Goal: Task Accomplishment & Management: Manage account settings

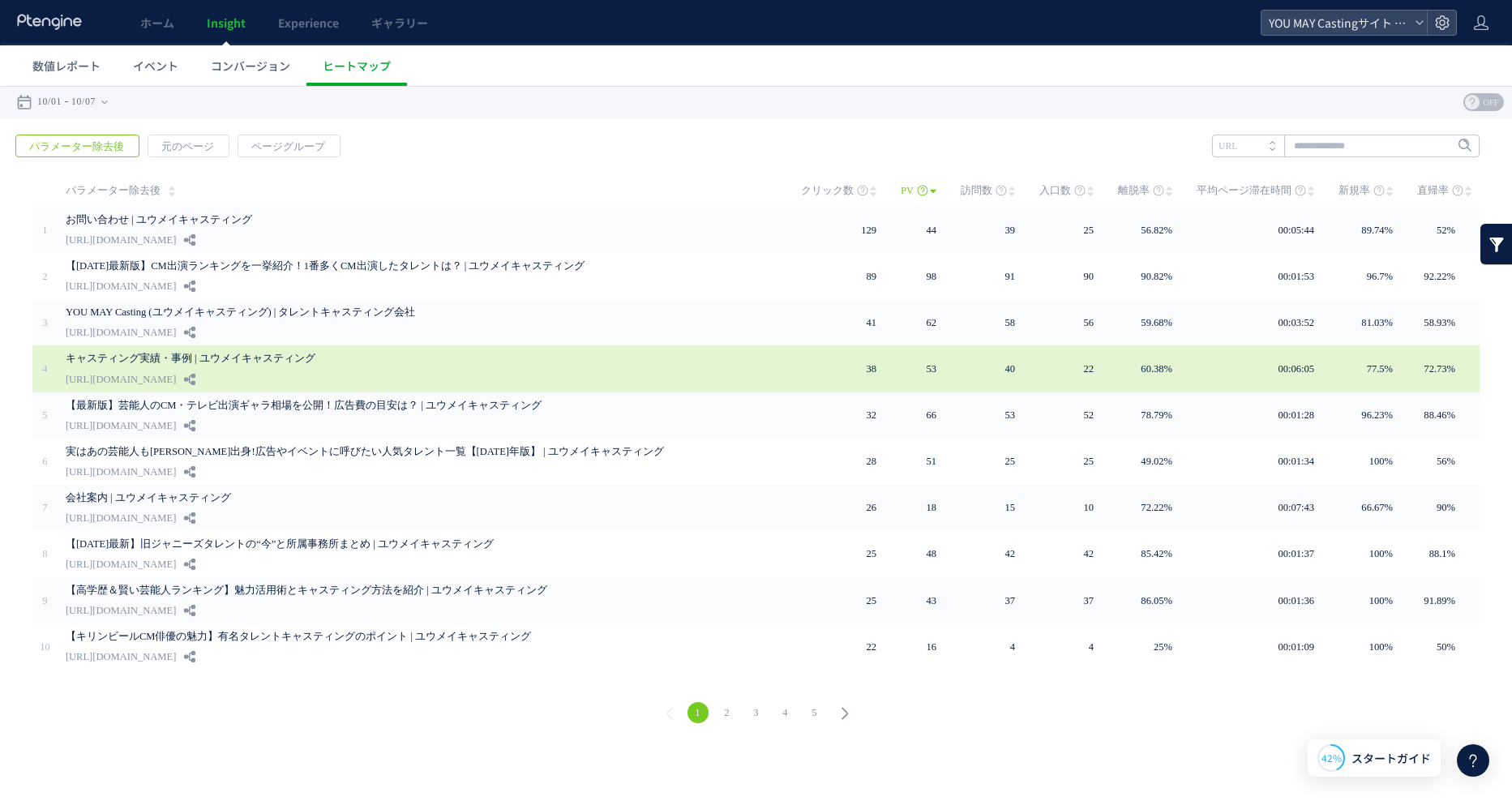
click at [322, 358] on link "キャスティング実績・事例 | ユウメイキャスティング" at bounding box center [415, 358] width 698 height 19
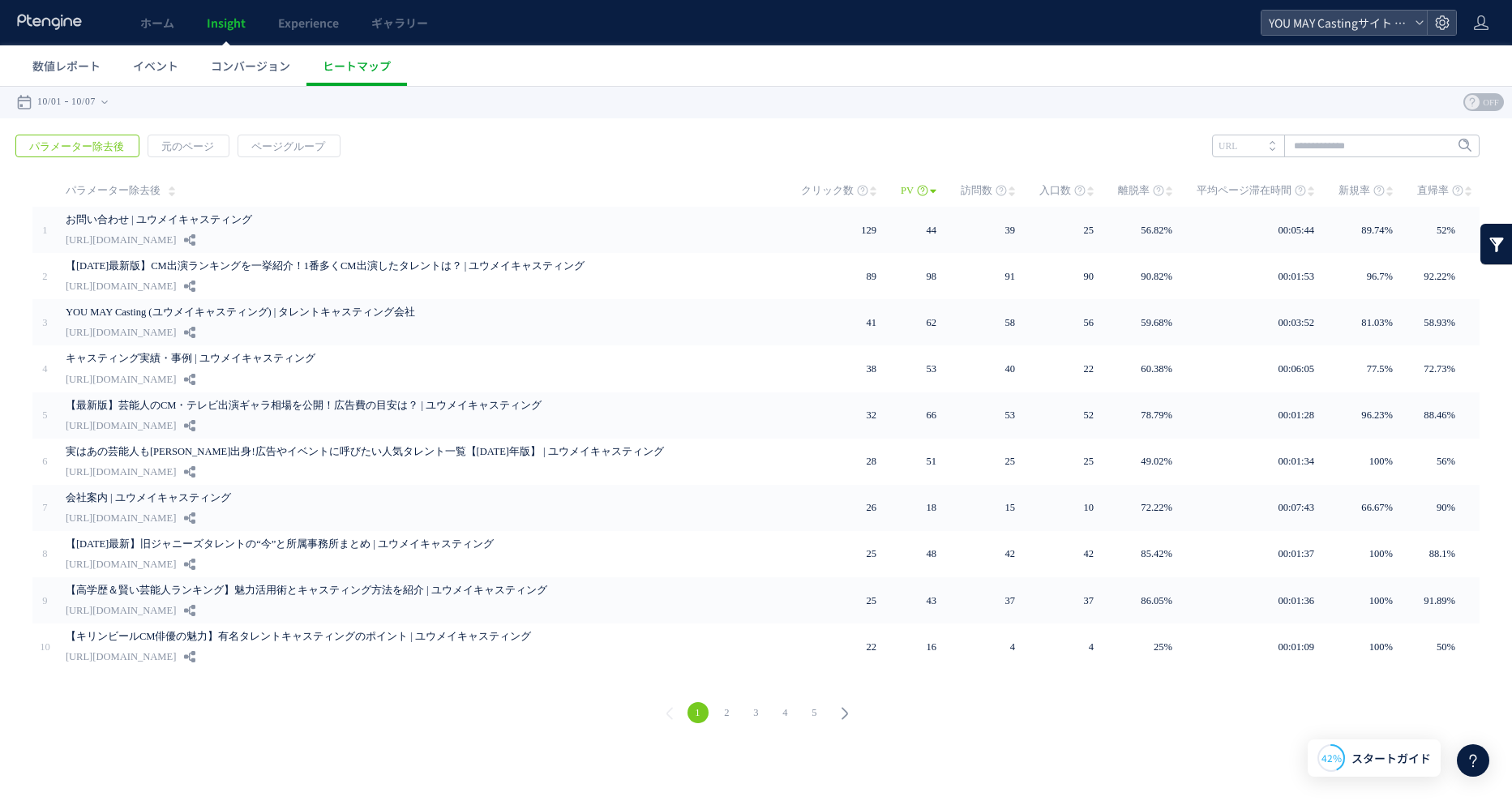
drag, startPoint x: 614, startPoint y: 71, endPoint x: 1067, endPoint y: 29, distance: 454.9
click at [614, 70] on ul "数値レポート イベント コンバージョン ヒートマップ" at bounding box center [763, 66] width 1496 height 41
click at [1436, 21] on use at bounding box center [1442, 22] width 14 height 14
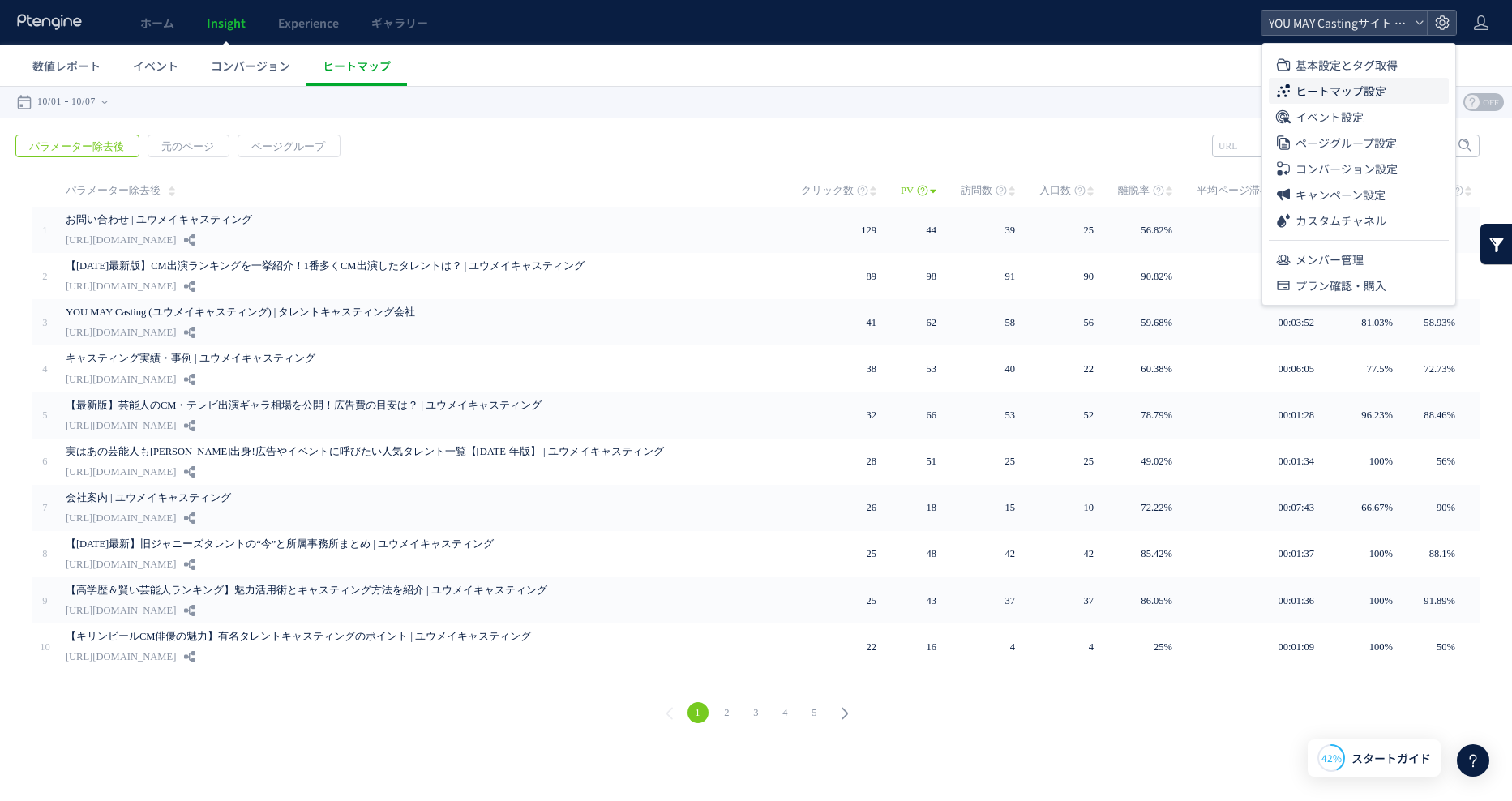
click at [1362, 92] on span "ヒートマップ設定" at bounding box center [1341, 91] width 91 height 26
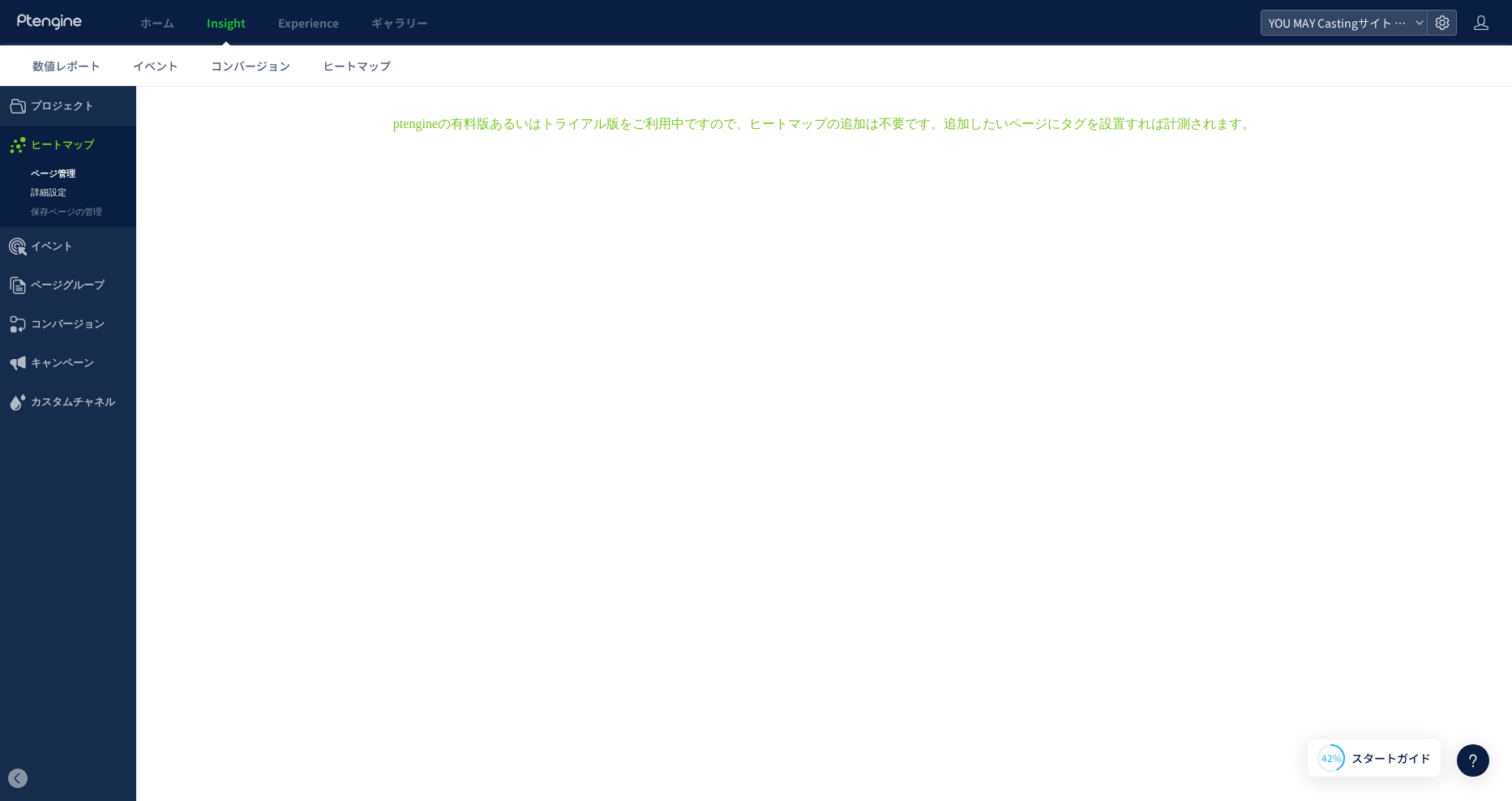
click at [47, 184] on link "詳細設定" at bounding box center [68, 193] width 136 height 19
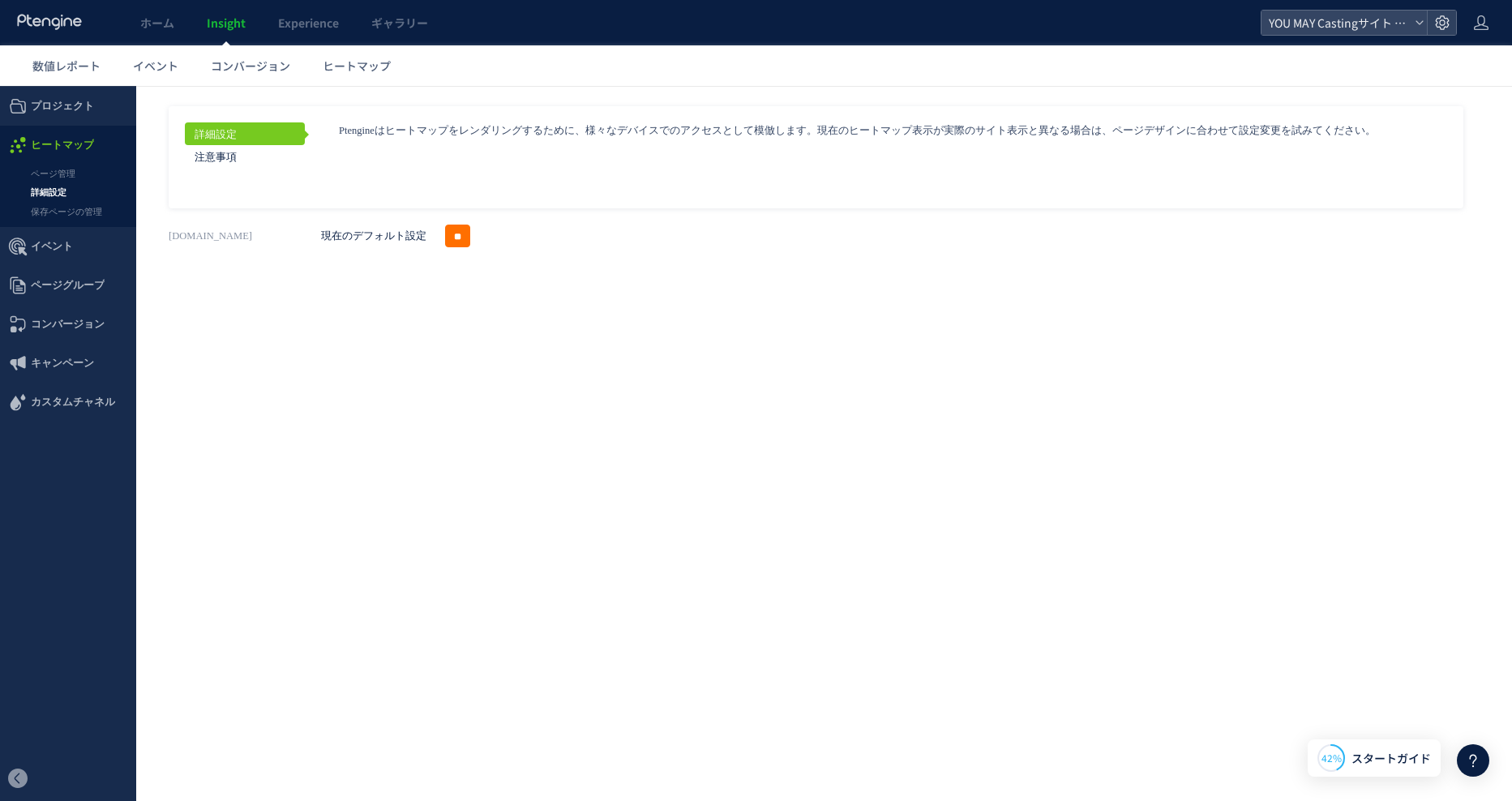
click at [313, 372] on div "戻る デフォルト設定では本日のデータを表示しています。 カレンダーでご覧になりたい期間を指定することができます。 10/01 10/07 [DATE] [DA…" at bounding box center [825, 232] width 1377 height 292
click at [317, 351] on div "戻る デフォルト設定では本日のデータを表示しています。 カレンダーでご覧になりたい期間を指定することができます。 10/01 10/07 [DATE] [DA…" at bounding box center [825, 232] width 1377 height 292
click at [1420, 22] on icon at bounding box center [1419, 22] width 9 height 9
click at [1434, 29] on div at bounding box center [1442, 22] width 29 height 24
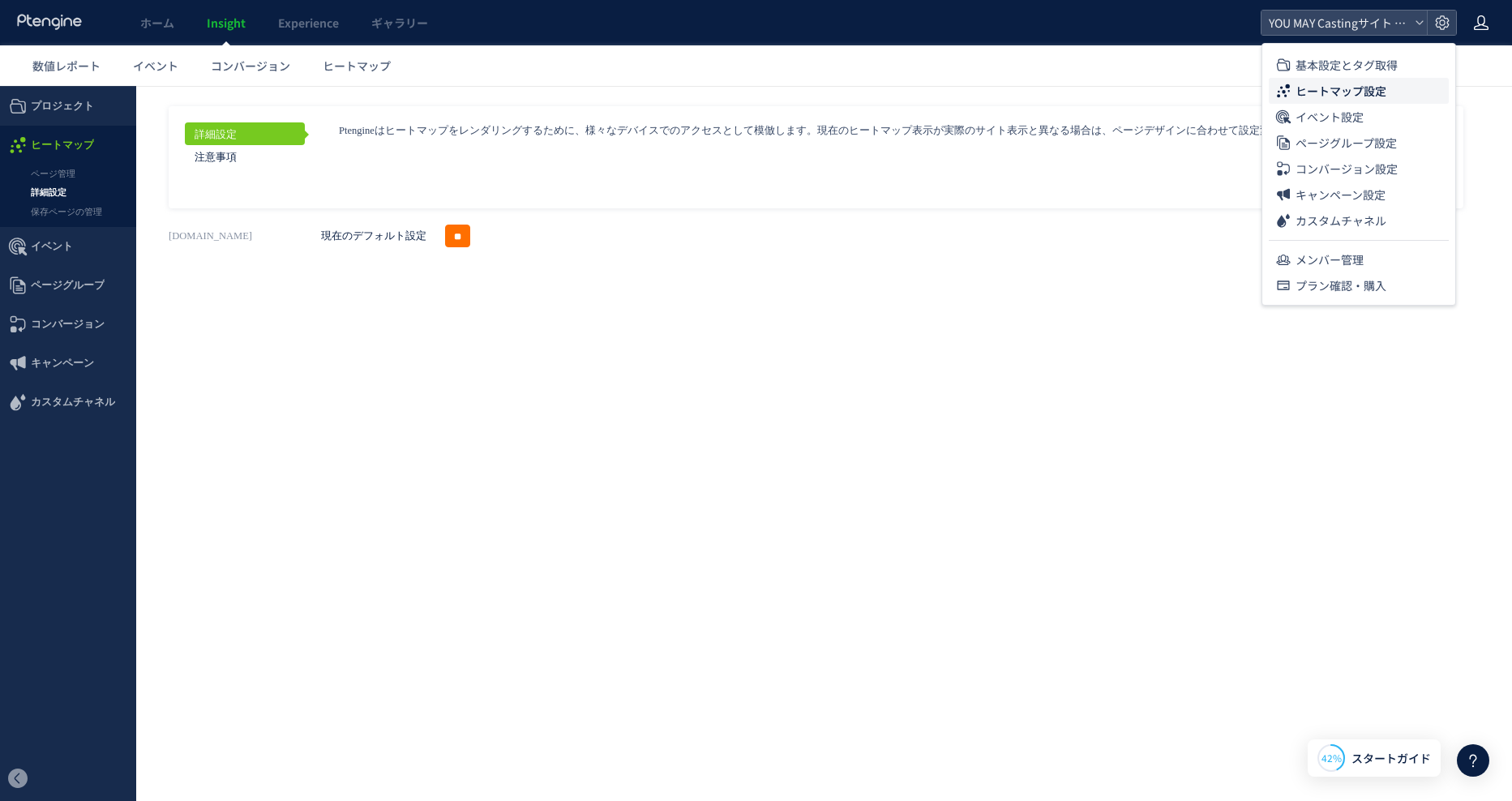
click at [1487, 26] on use at bounding box center [1481, 23] width 15 height 15
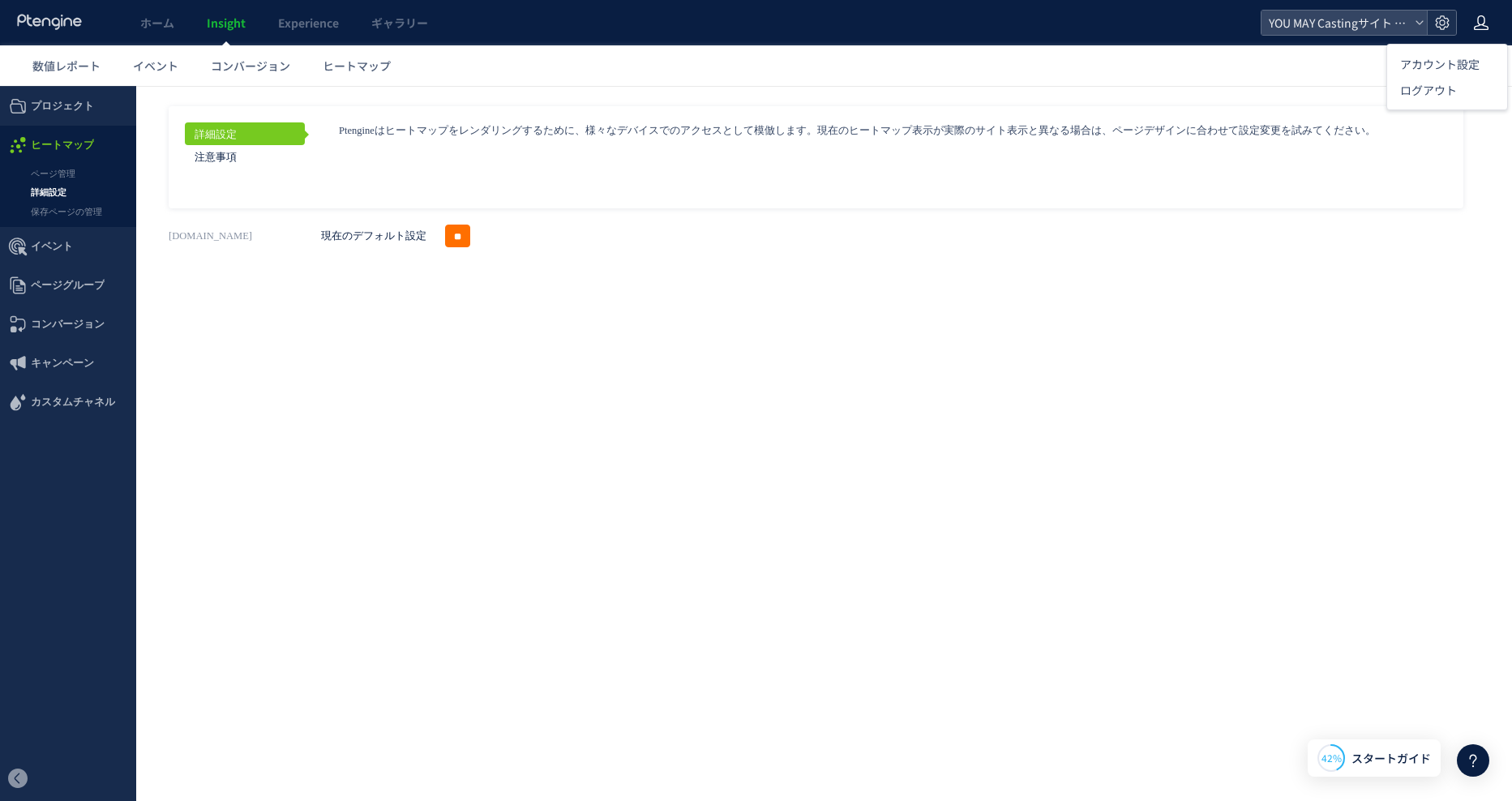
click at [1448, 26] on use at bounding box center [1442, 22] width 14 height 14
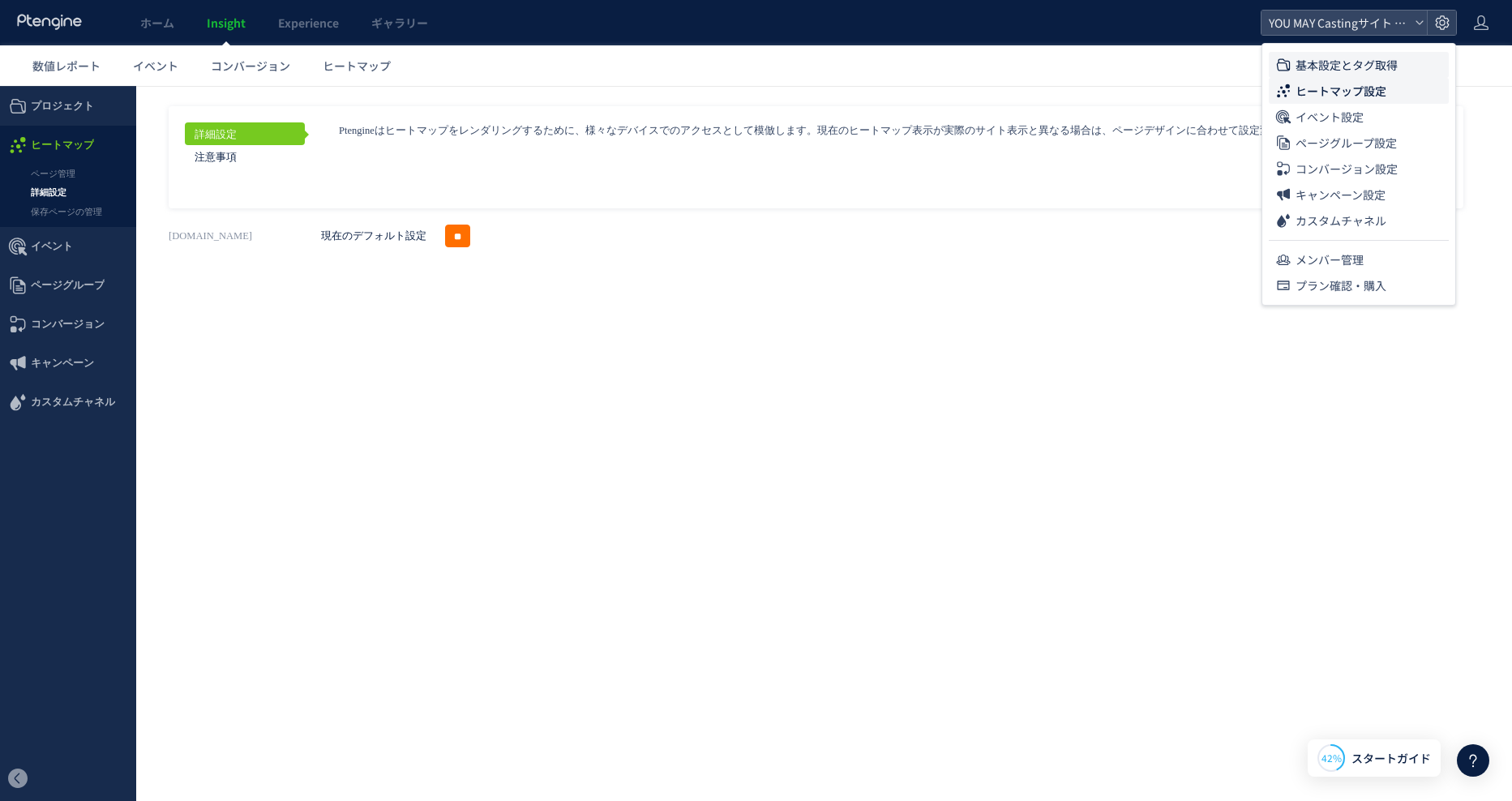
click at [1334, 59] on span "基本設定とタグ取得" at bounding box center [1347, 65] width 102 height 26
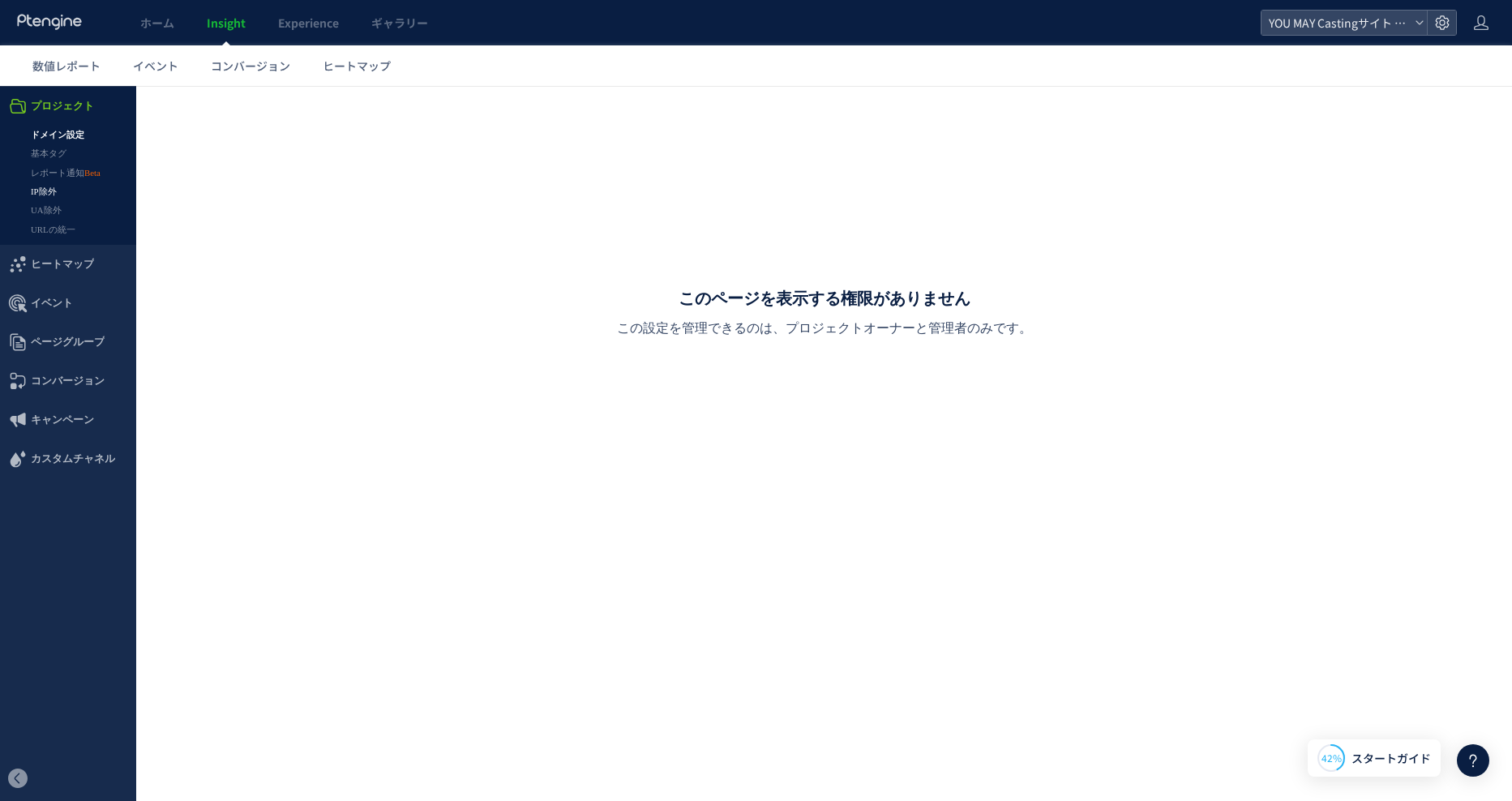
click at [48, 196] on link "IP除外" at bounding box center [68, 192] width 136 height 19
click at [49, 190] on link "IP除外" at bounding box center [68, 192] width 136 height 19
drag, startPoint x: 828, startPoint y: 199, endPoint x: 870, endPoint y: 191, distance: 42.8
click at [870, 191] on div "このページを表示する権限がありません この設定を管理できるのは、プロジェクトオーナーと管理者のみです。" at bounding box center [825, 312] width 1312 height 428
click at [633, 155] on div "このページを表示する権限がありません この設定を管理できるのは、プロジェクトオーナーと管理者のみです。" at bounding box center [825, 312] width 1312 height 428
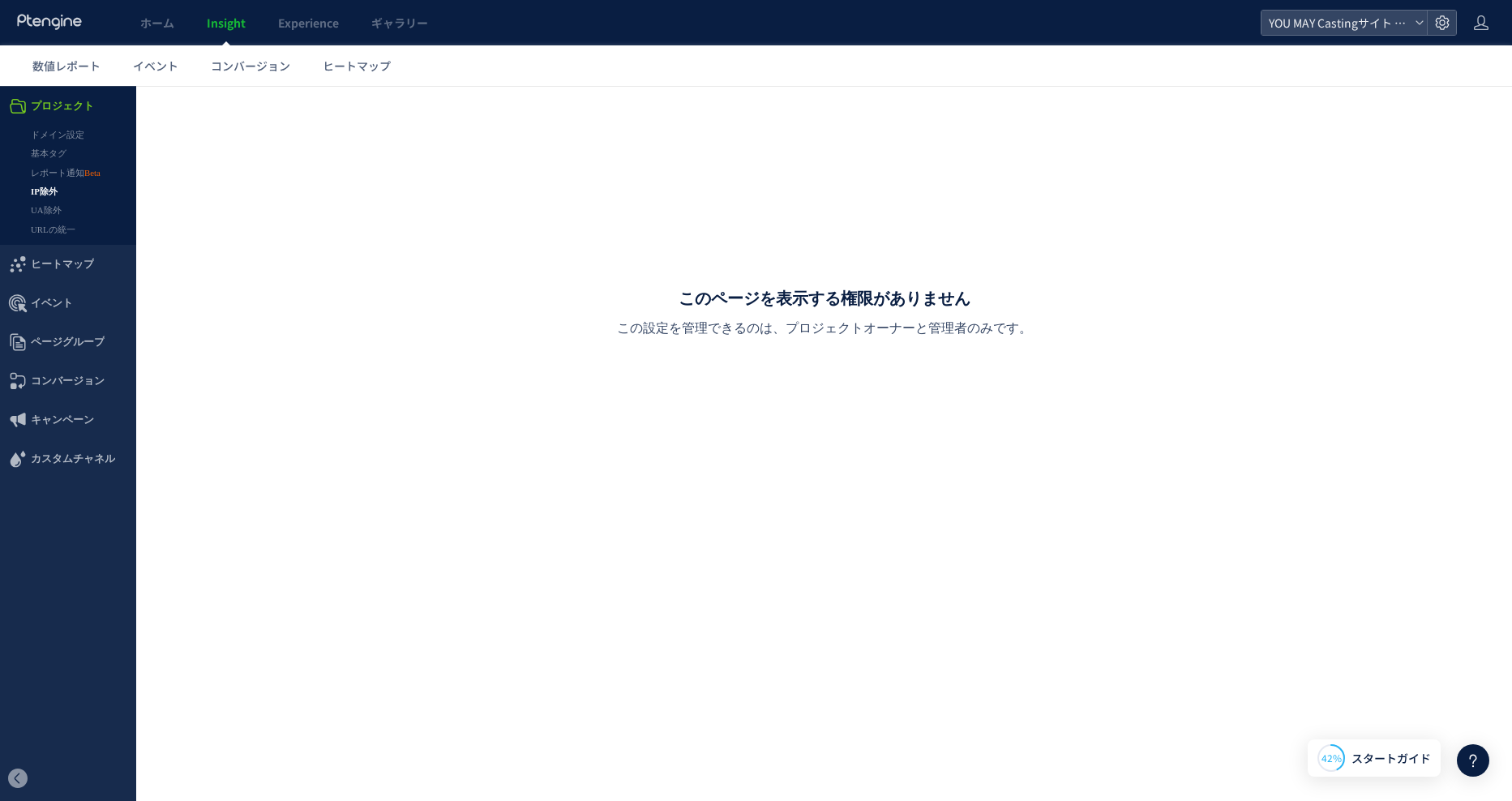
click at [403, 267] on div "このページを表示する権限がありません この設定を管理できるのは、プロジェクトオーナーと管理者のみです。" at bounding box center [825, 312] width 1312 height 428
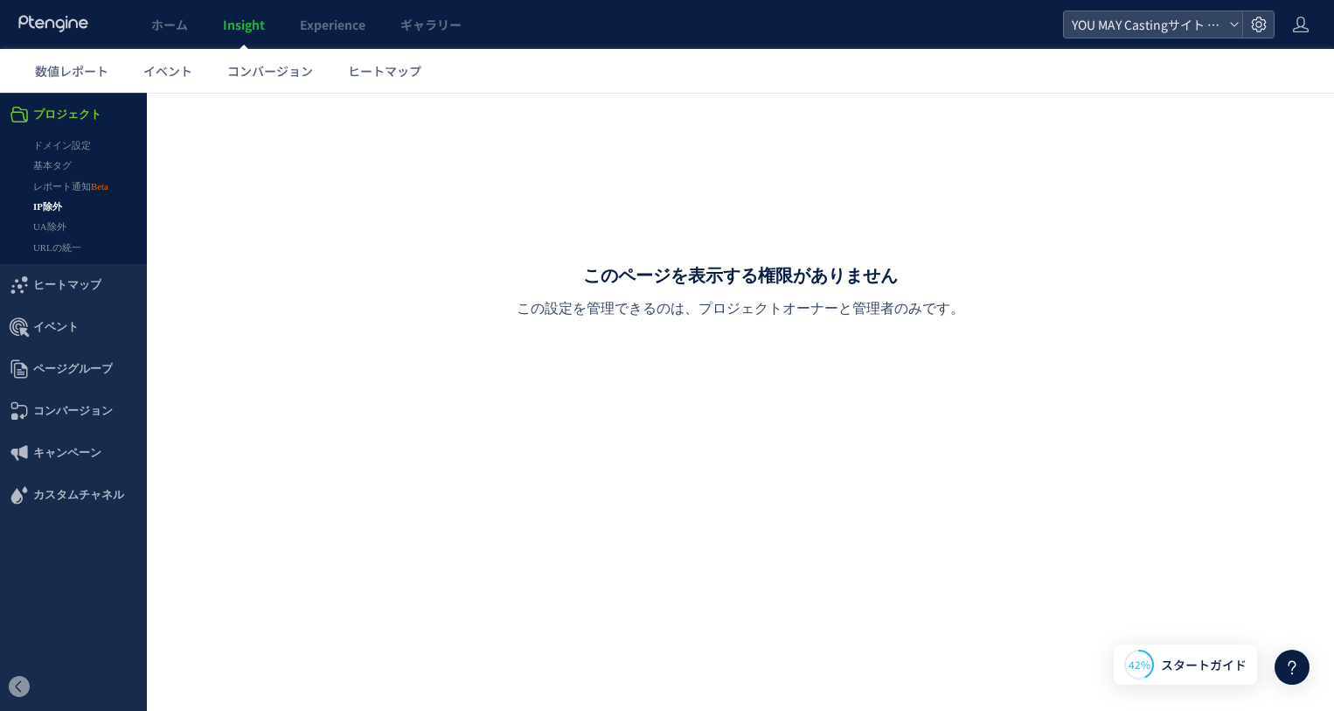
click at [1041, 135] on div "このページを表示する権限がありません この設定を管理できるのは、プロジェクトオーナーと管理者のみです。" at bounding box center [740, 291] width 1117 height 371
drag, startPoint x: 881, startPoint y: 372, endPoint x: 1007, endPoint y: 368, distance: 126.0
click at [881, 372] on div "このページを表示する権限がありません この設定を管理できるのは、プロジェクトオーナーと管理者のみです。" at bounding box center [740, 291] width 1117 height 371
drag, startPoint x: 393, startPoint y: 407, endPoint x: 76, endPoint y: 220, distance: 368.4
click at [393, 407] on div "このページを表示する権限がありません この設定を管理できるのは、プロジェクトオーナーと管理者のみです。" at bounding box center [740, 291] width 1117 height 371
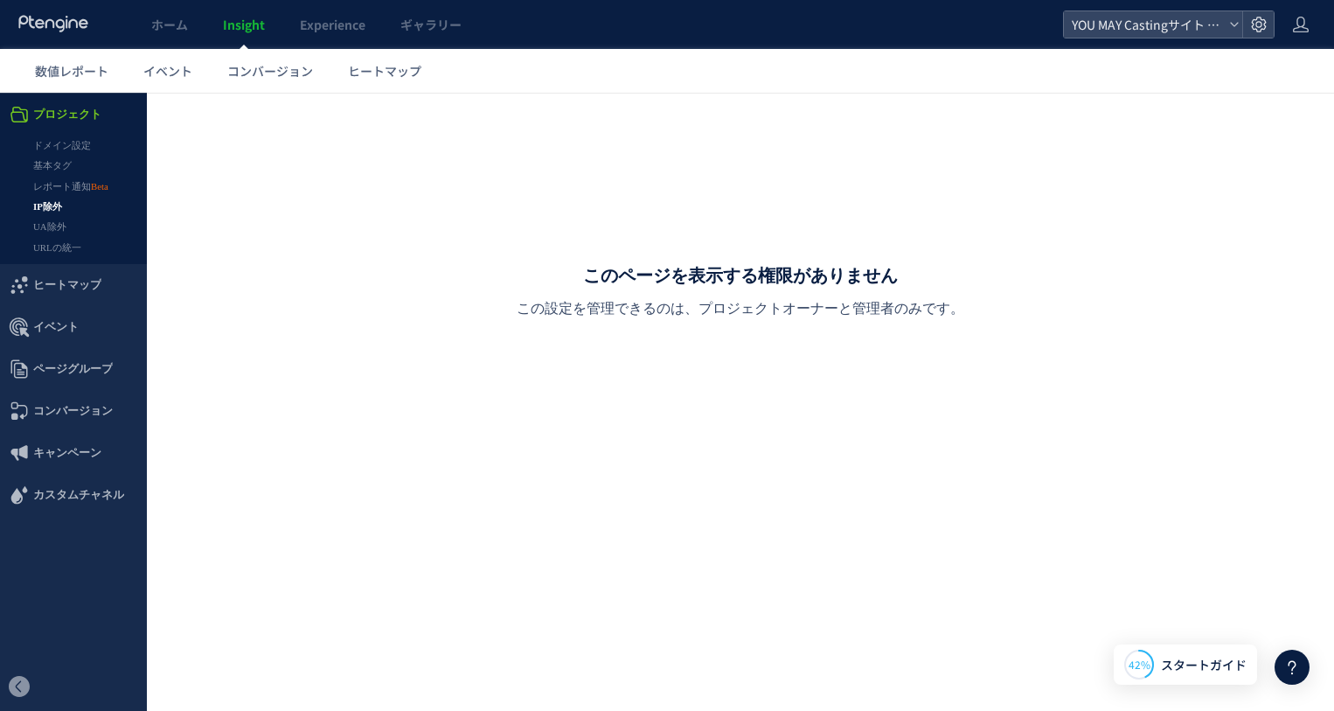
click at [1081, 327] on div "このページを表示する権限がありません この設定を管理できるのは、プロジェクトオーナーと管理者のみです。" at bounding box center [740, 291] width 1117 height 371
drag, startPoint x: 1150, startPoint y: 210, endPoint x: 1183, endPoint y: 161, distance: 59.2
click at [1156, 198] on div "このページを表示する権限がありません この設定を管理できるのは、プロジェクトオーナーと管理者のみです。" at bounding box center [740, 291] width 1117 height 371
click at [1237, 24] on icon at bounding box center [1234, 24] width 10 height 10
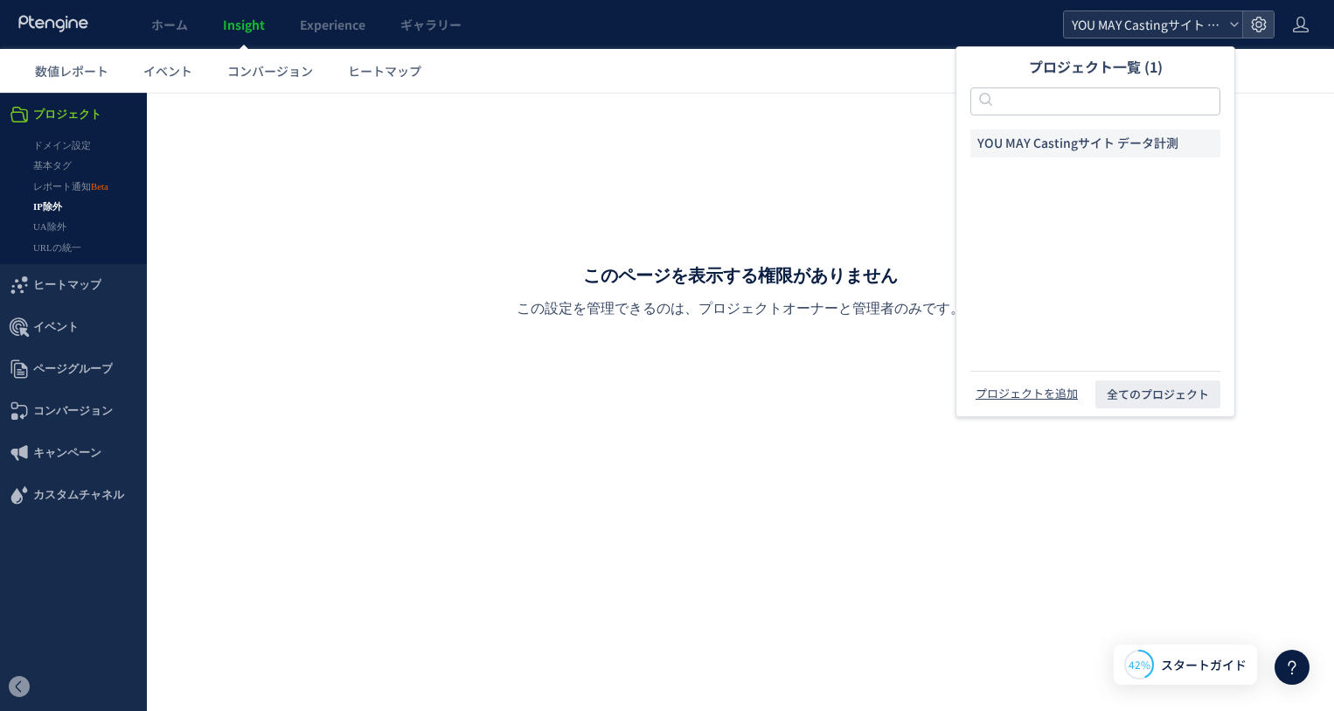
click at [1240, 27] on div "YOU MAY Castingサイト データ計測" at bounding box center [1153, 24] width 178 height 26
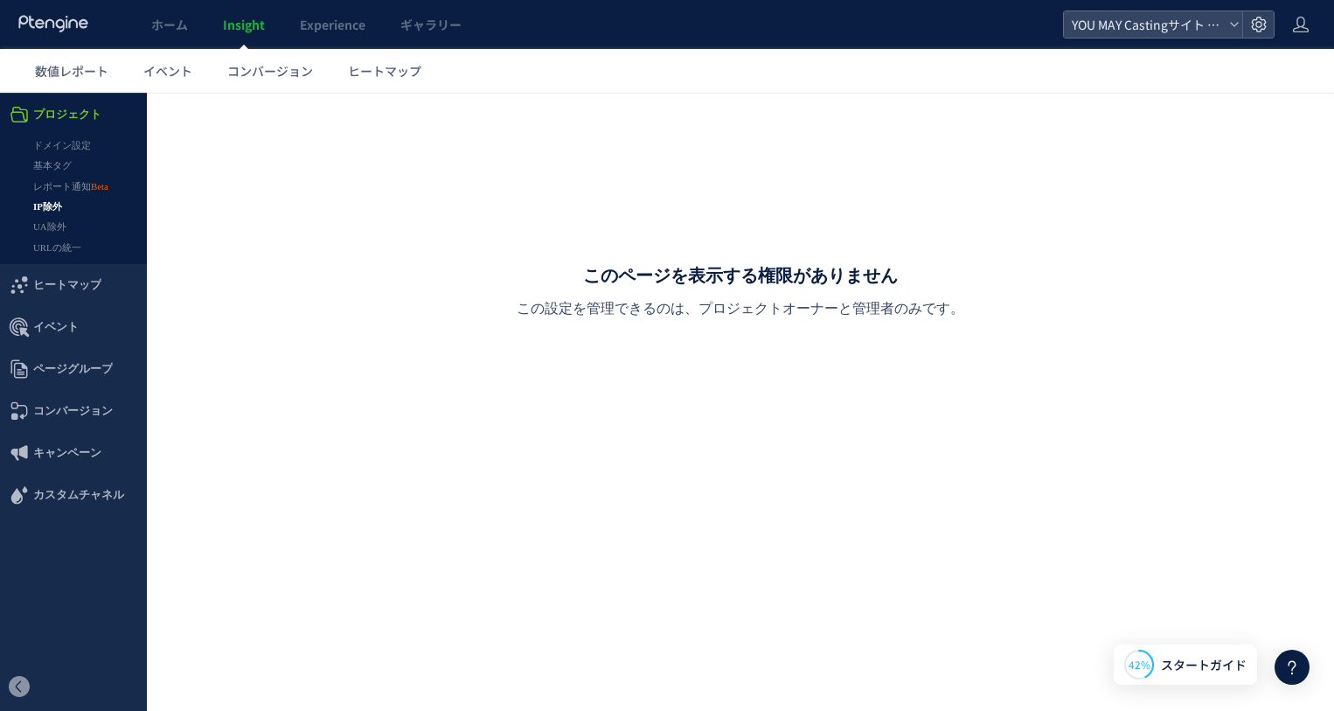
click at [351, 160] on div "このページを表示する権限がありません この設定を管理できるのは、プロジェクトオーナーと管理者のみです。" at bounding box center [740, 291] width 1117 height 371
click at [1236, 24] on icon at bounding box center [1234, 24] width 10 height 10
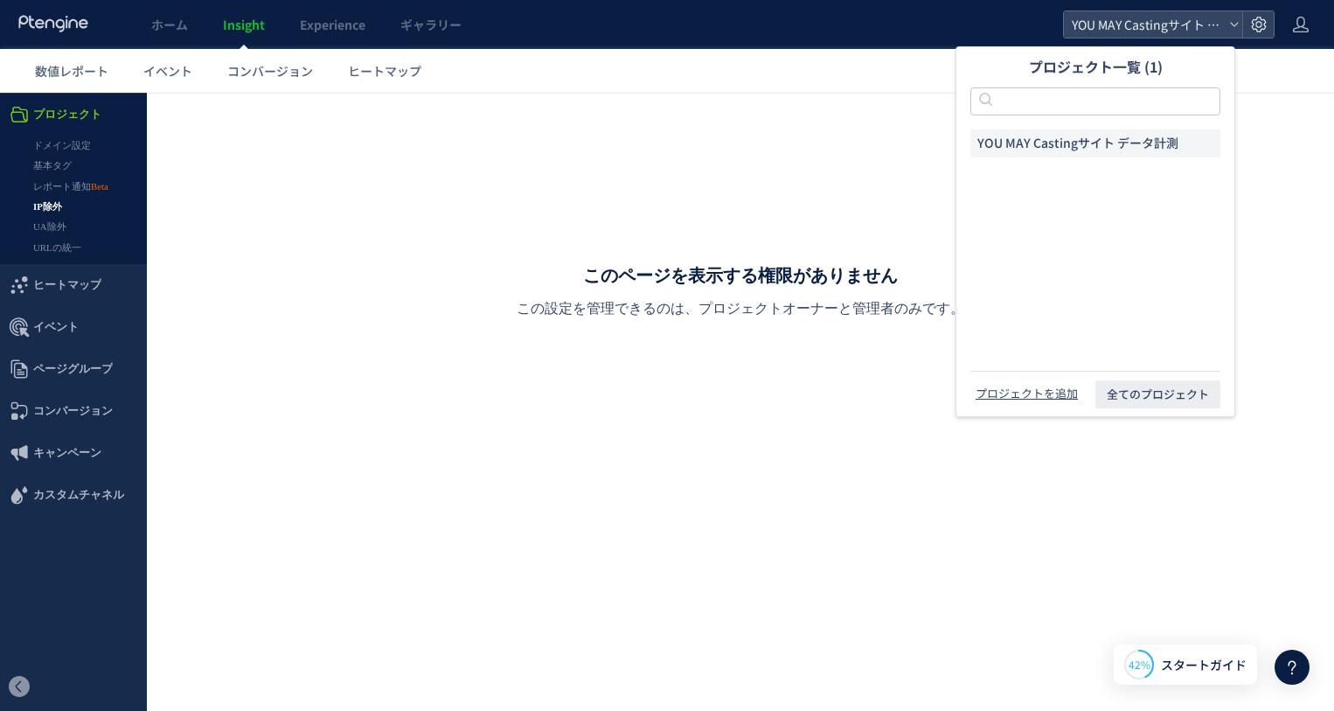
click at [513, 166] on div "このページを表示する権限がありません この設定を管理できるのは、プロジェクトオーナーと管理者のみです。" at bounding box center [740, 291] width 1117 height 371
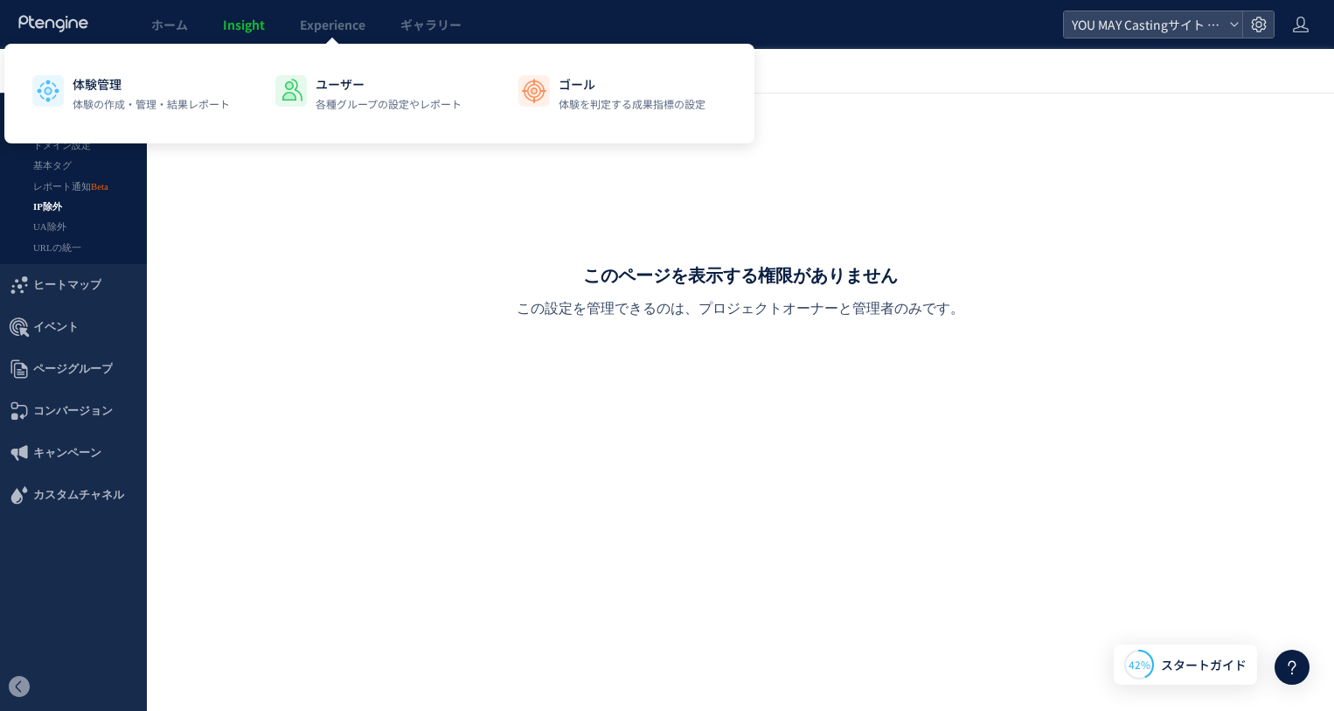
click at [344, 299] on div "このページを表示する権限がありません この設定を管理できるのは、プロジェクトオーナーと管理者のみです。" at bounding box center [740, 291] width 1117 height 371
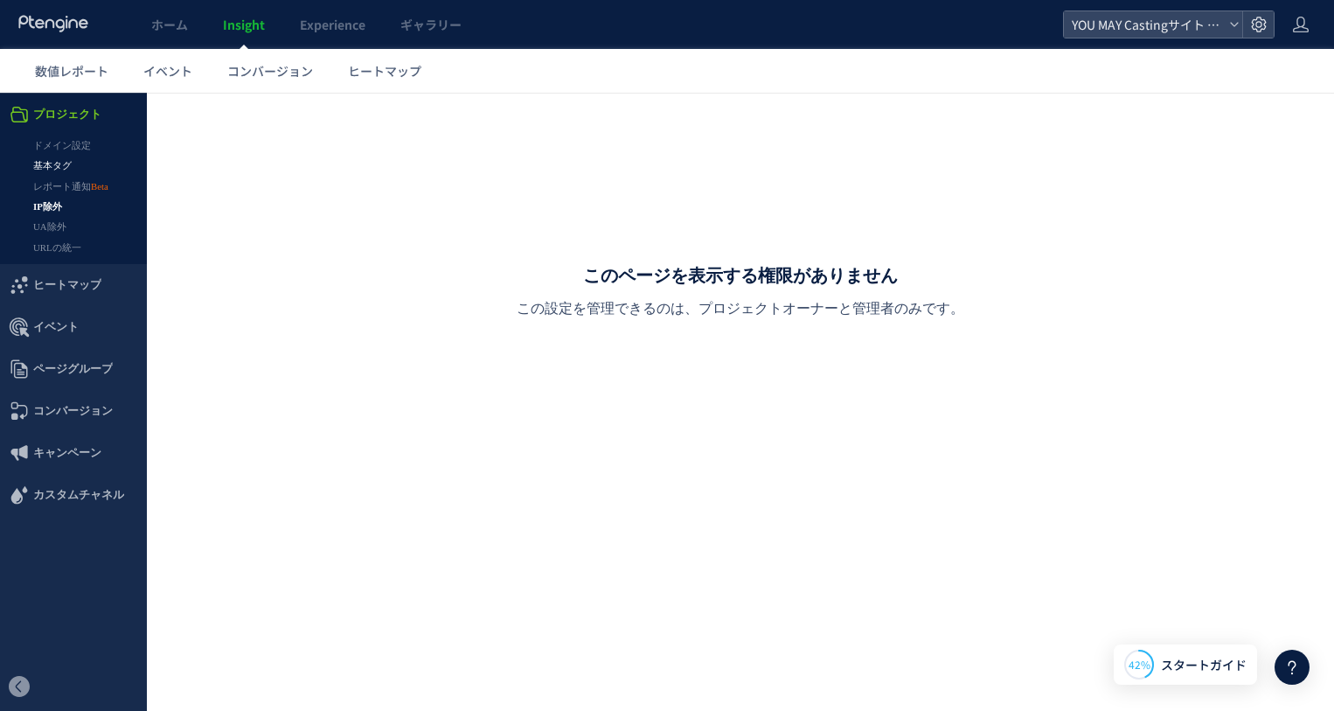
click at [50, 158] on link "基本タグ" at bounding box center [73, 166] width 147 height 20
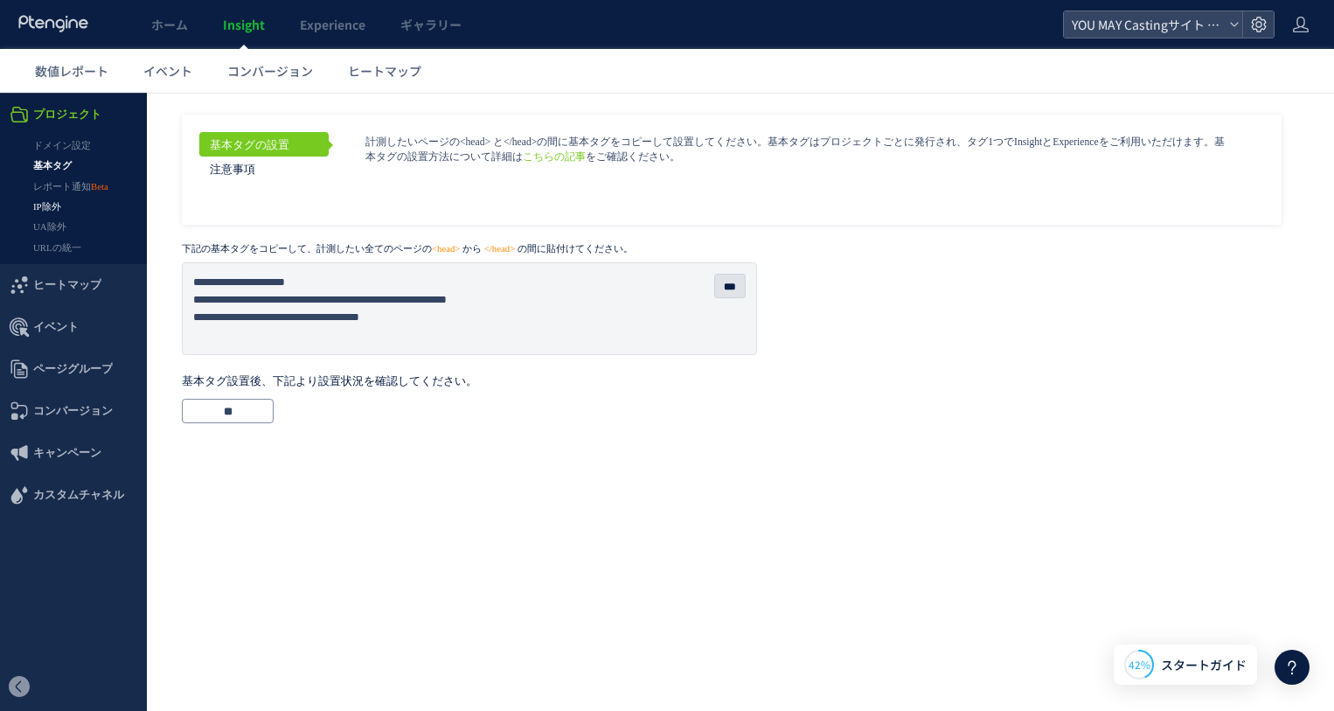
click at [49, 212] on link "IP除外" at bounding box center [73, 207] width 147 height 20
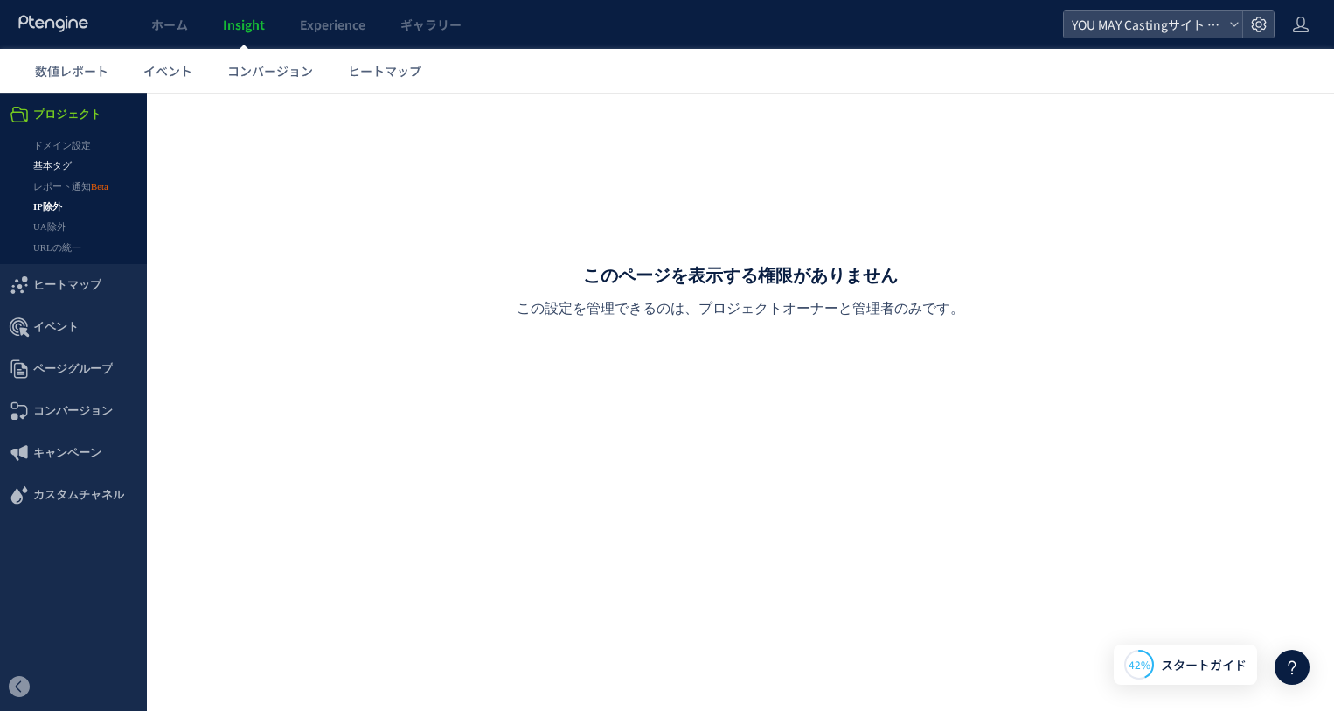
click at [53, 163] on link "基本タグ" at bounding box center [73, 166] width 147 height 20
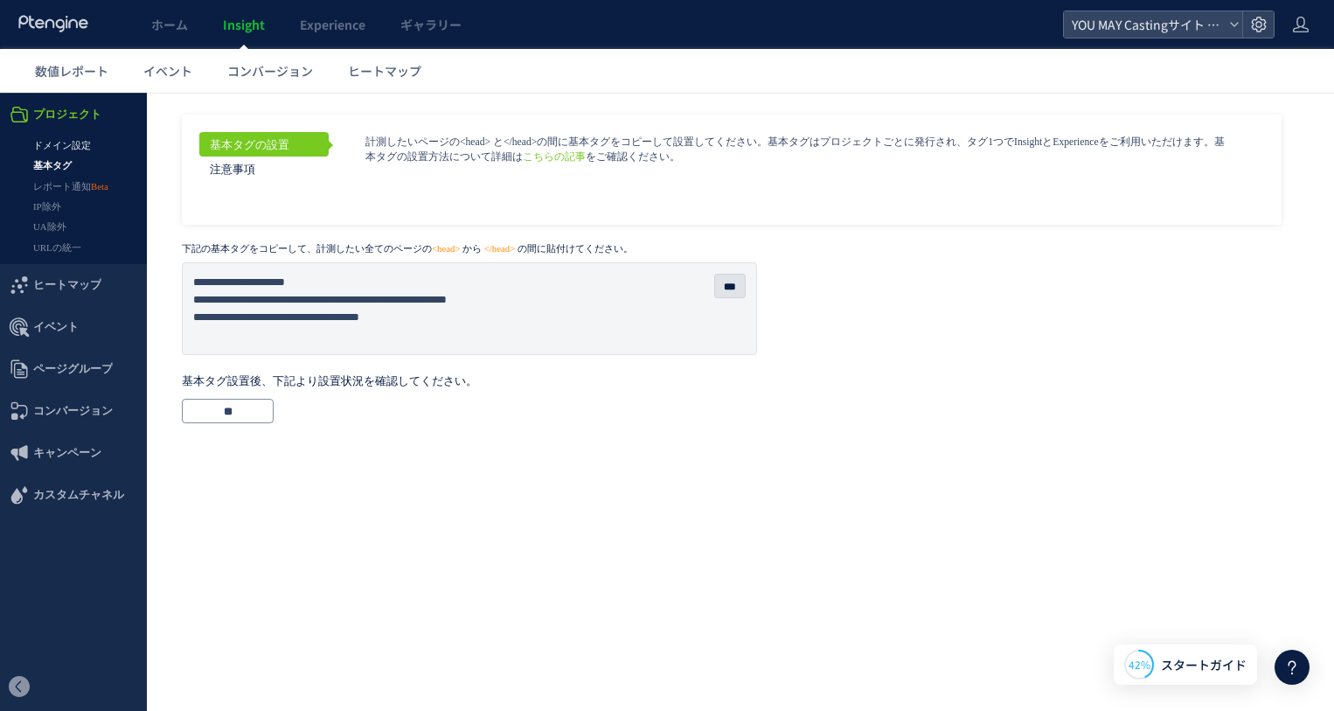
click at [63, 138] on link "ドメイン設定" at bounding box center [73, 146] width 147 height 20
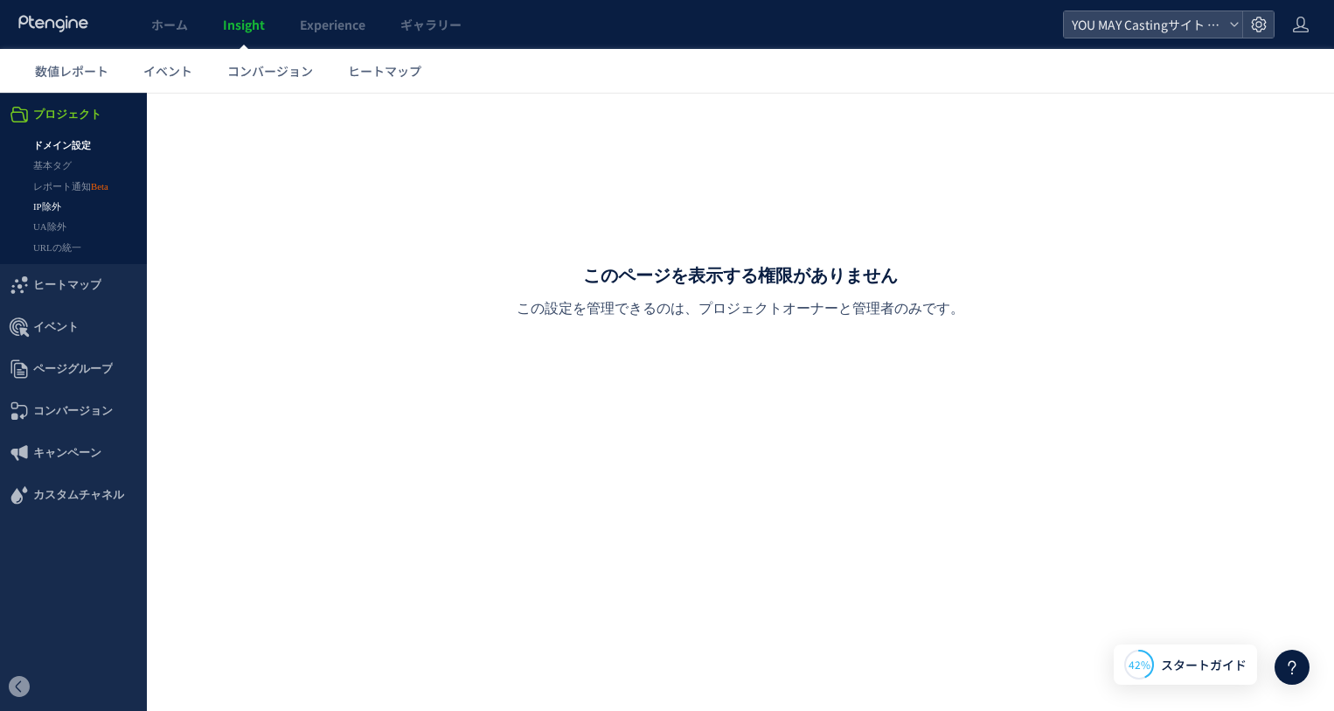
click at [55, 212] on link "IP除外" at bounding box center [73, 207] width 147 height 20
click at [59, 205] on link "IP除外" at bounding box center [73, 207] width 147 height 20
drag, startPoint x: 320, startPoint y: 390, endPoint x: 82, endPoint y: 226, distance: 288.6
click at [309, 382] on div "このページを表示する権限がありません この設定を管理できるのは、プロジェクトオーナーと管理者のみです。" at bounding box center [740, 291] width 1117 height 371
